Goal: Find specific page/section: Find specific page/section

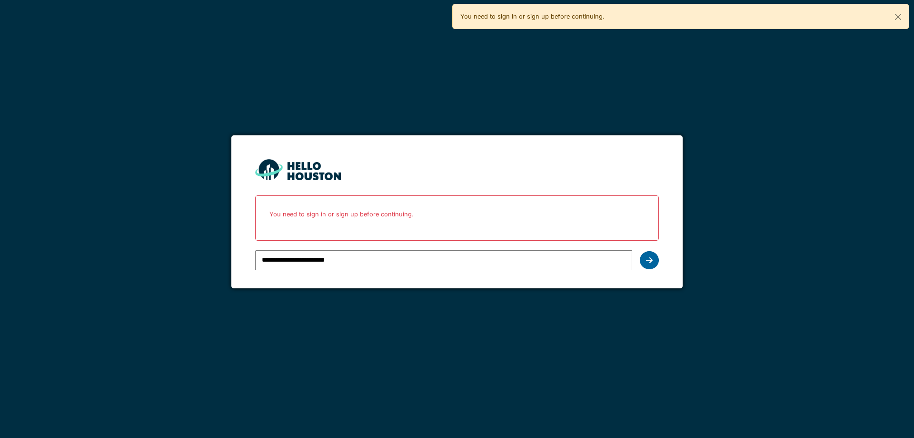
click at [655, 264] on div at bounding box center [649, 260] width 19 height 18
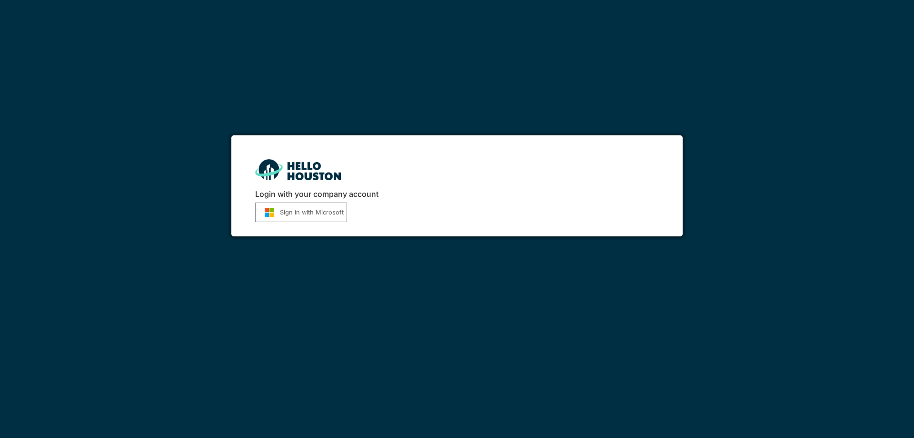
click at [326, 210] on button "Sign in with Microsoft" at bounding box center [301, 212] width 92 height 20
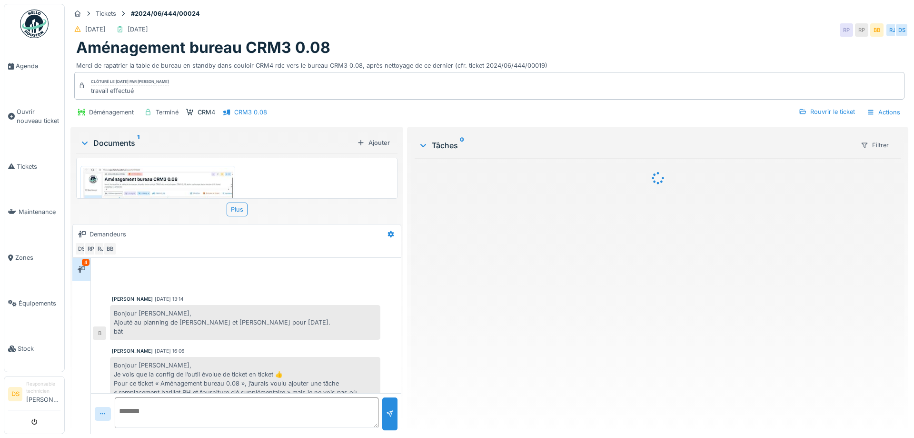
scroll to position [245, 0]
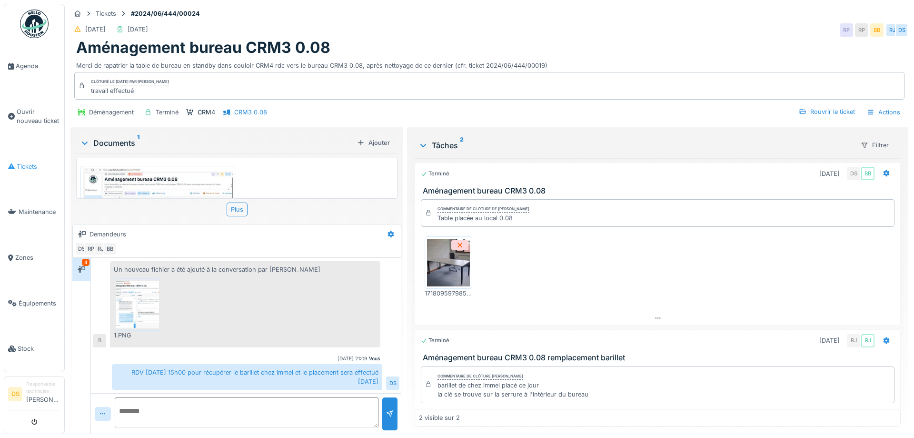
click at [40, 169] on link "Tickets" at bounding box center [34, 167] width 60 height 46
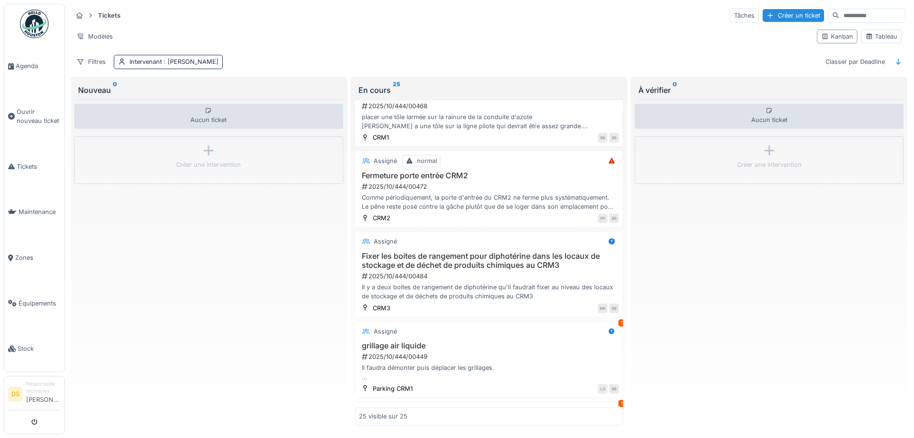
scroll to position [1300, 0]
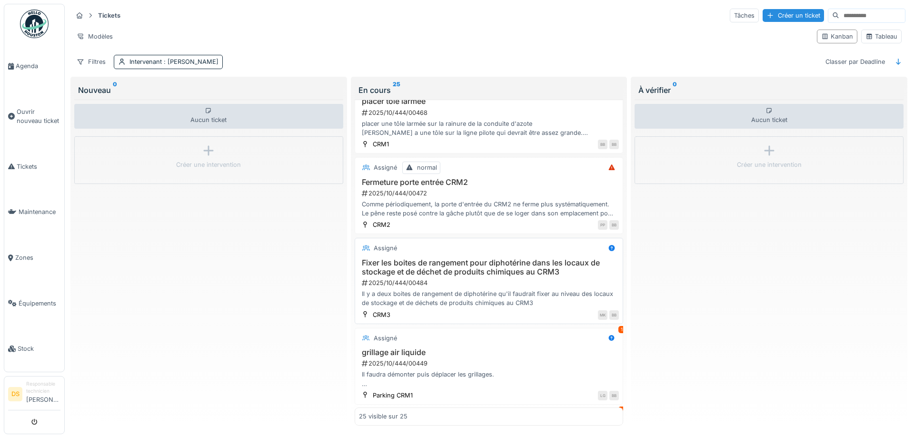
click at [467, 258] on h3 "Fixer les boites de rangement pour diphotérine dans les locaux de stockage et d…" at bounding box center [489, 267] width 260 height 18
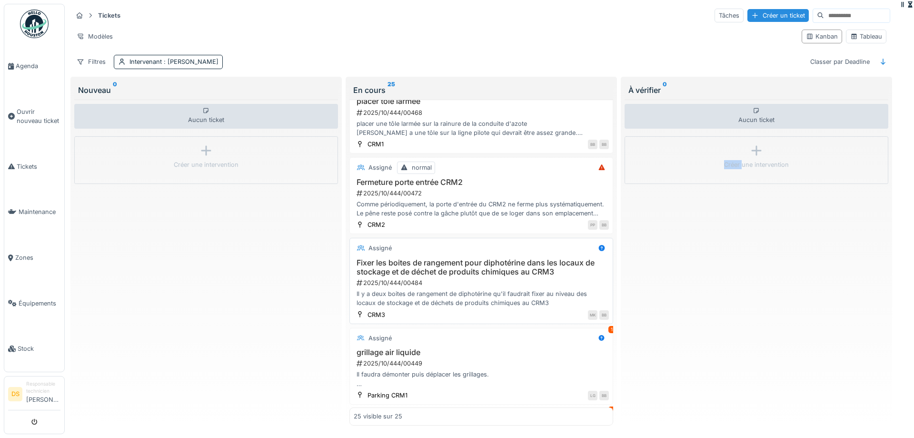
click at [621, 254] on div "À vérifier 0 Aucun ticket Créer une intervention" at bounding box center [756, 253] width 271 height 352
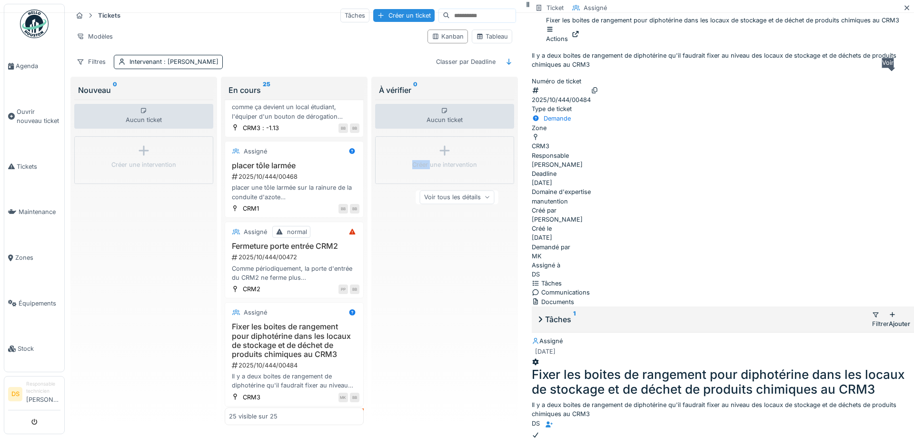
click at [580, 37] on icon at bounding box center [576, 34] width 8 height 6
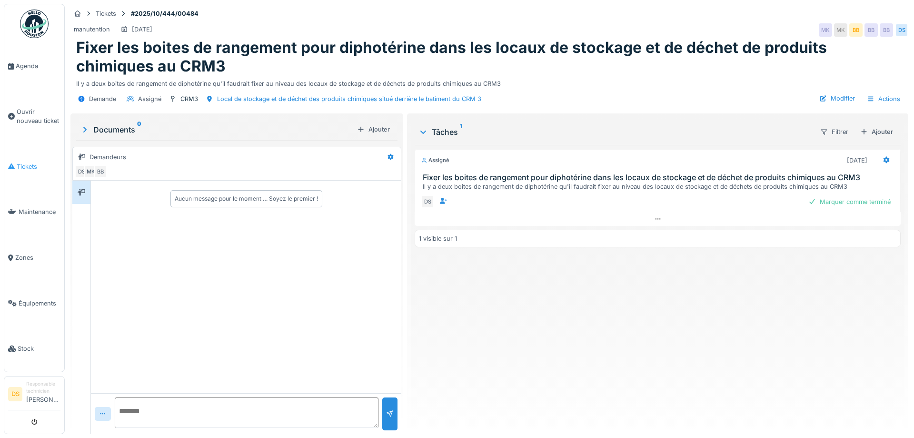
click at [35, 162] on span "Tickets" at bounding box center [39, 166] width 44 height 9
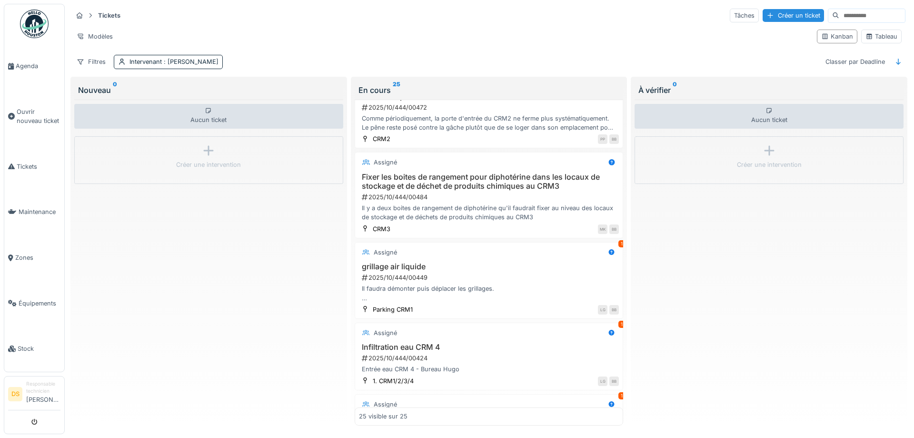
scroll to position [1686, 0]
